Goal: Check status: Check status

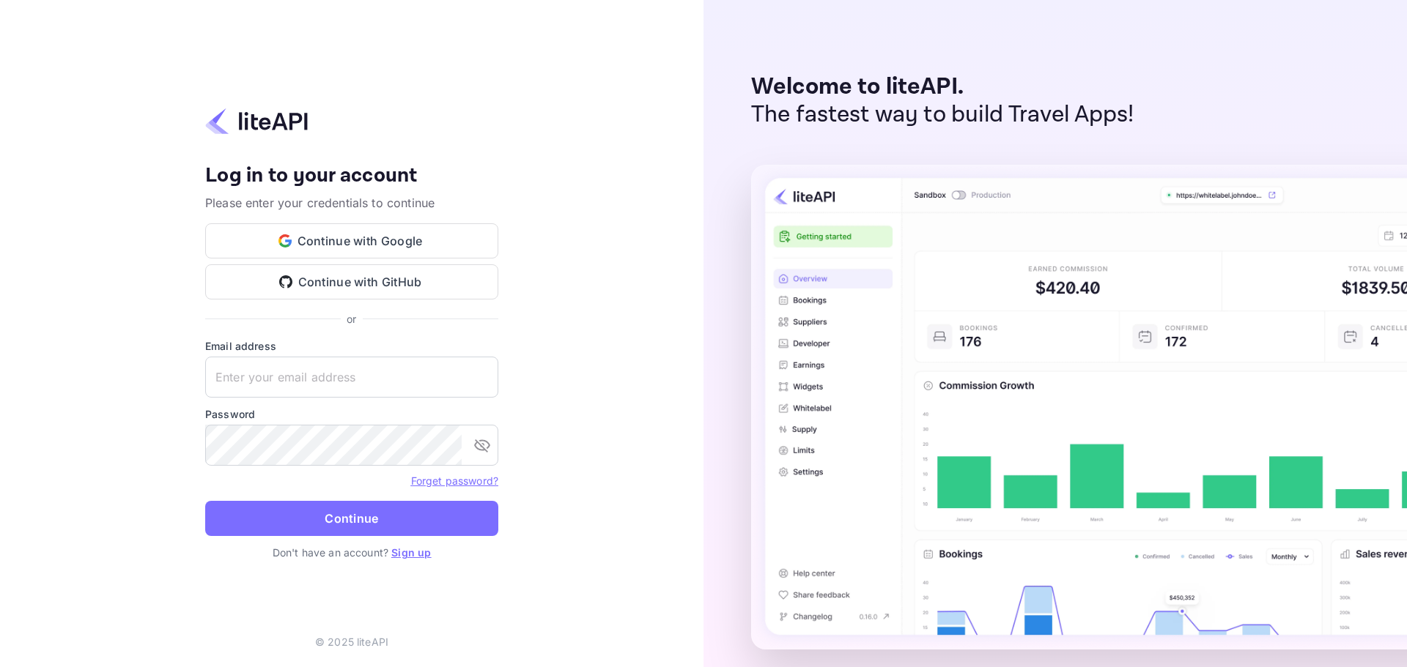
type input "n.valbusa+revolutcs@nuitee.com"
click at [362, 531] on button "Continue" at bounding box center [351, 518] width 293 height 35
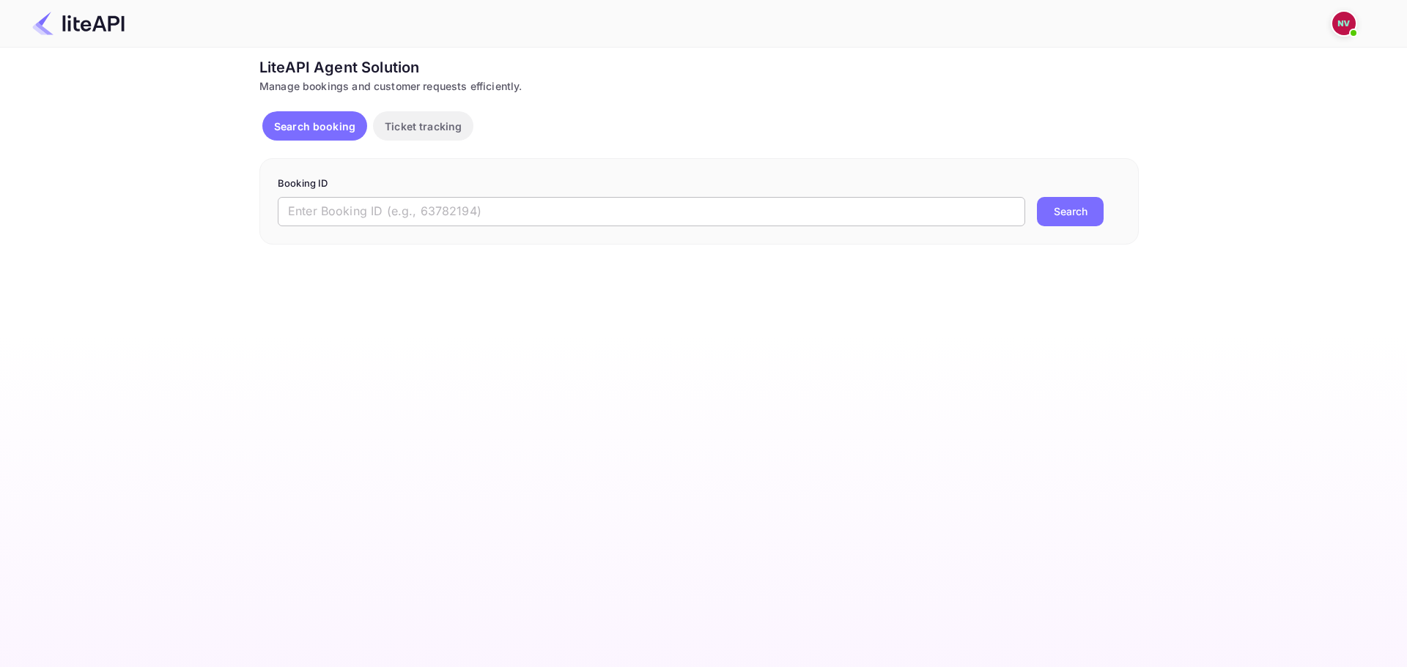
click at [577, 218] on input "text" at bounding box center [651, 211] width 747 height 29
paste input "bha8eCQr6"
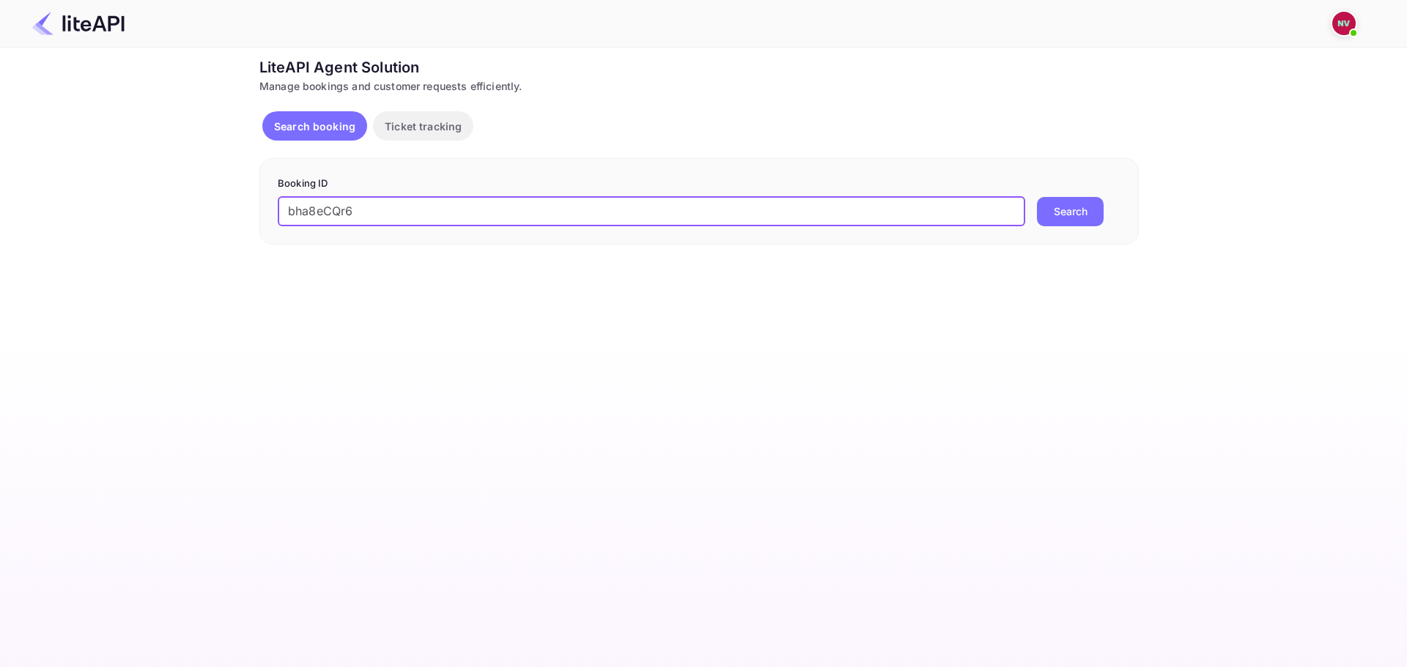
type input "bha8eCQr6"
click at [1037, 197] on button "Search" at bounding box center [1070, 211] width 67 height 29
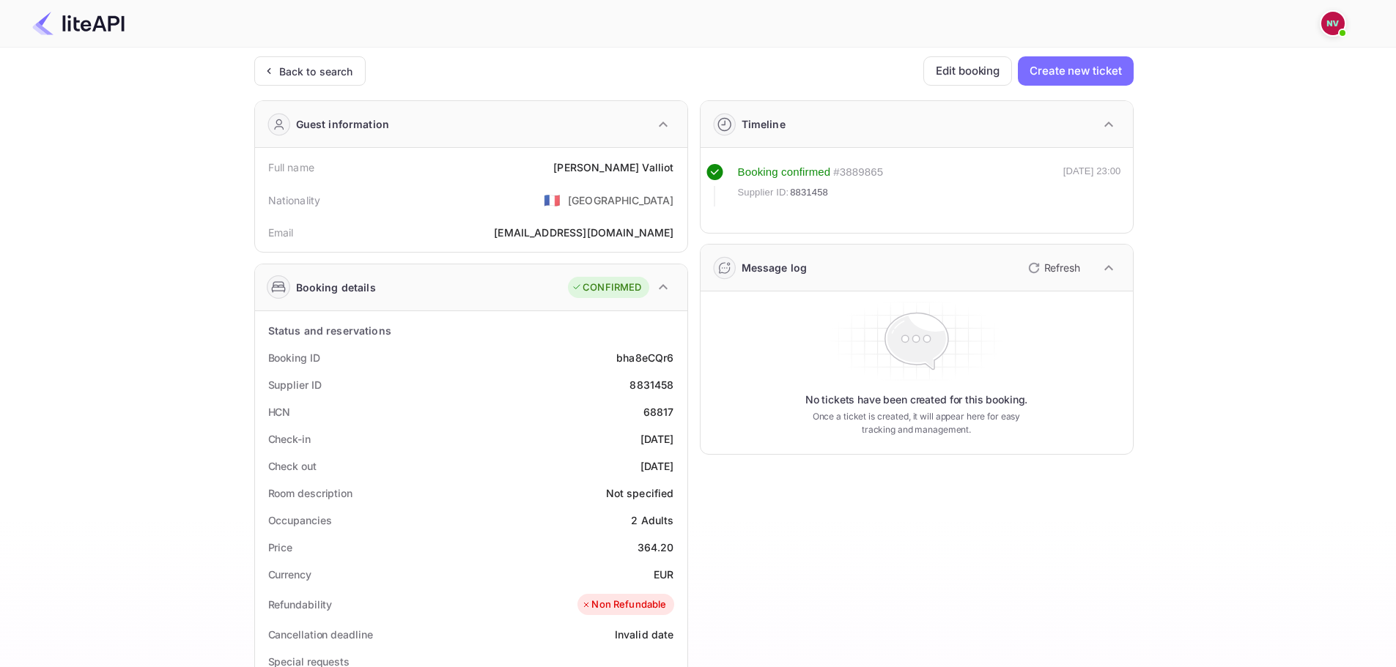
click at [662, 392] on div "8831458" at bounding box center [651, 384] width 44 height 15
click at [661, 390] on div "8831458" at bounding box center [651, 384] width 44 height 15
copy div "8831458"
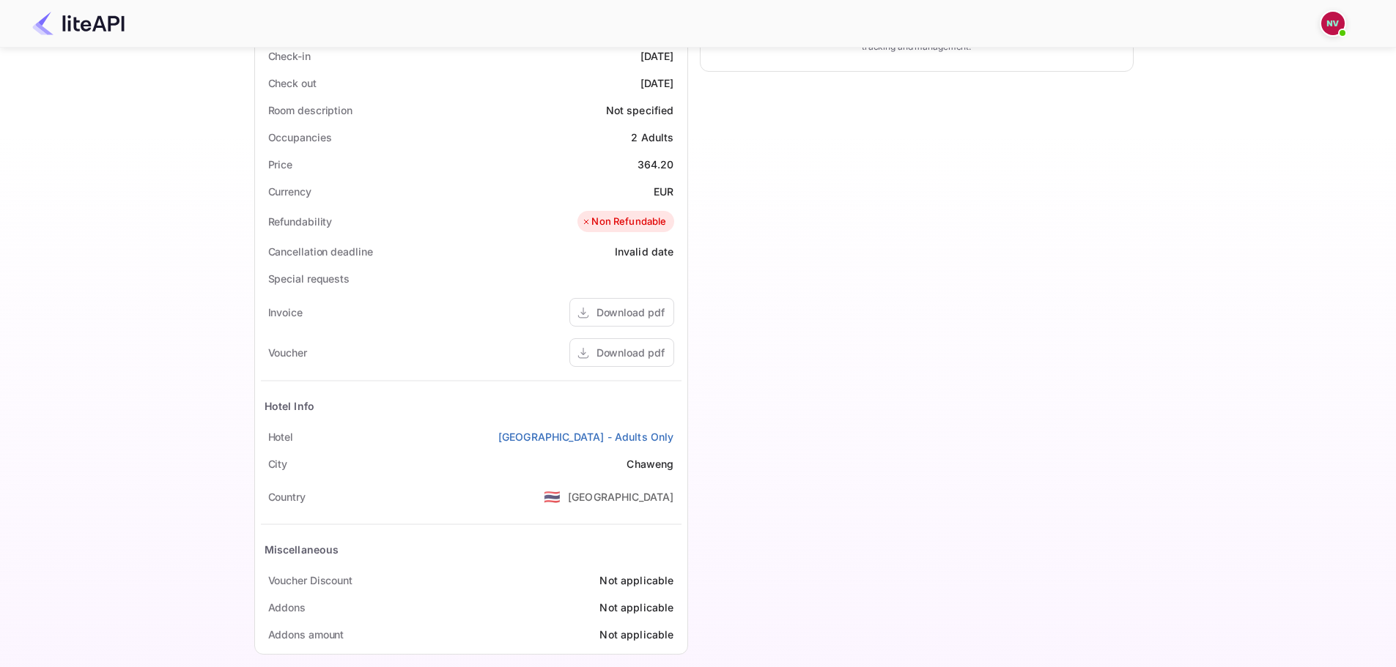
scroll to position [399, 0]
